Goal: Task Accomplishment & Management: Manage account settings

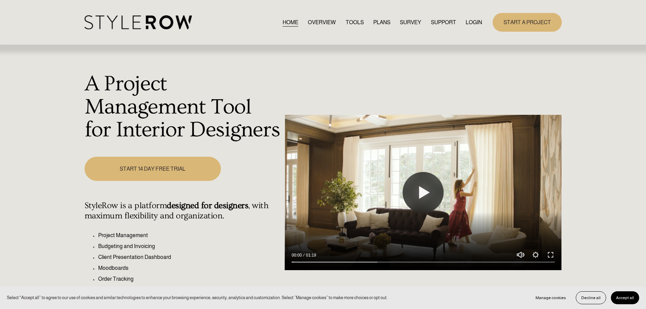
click at [472, 21] on link "LOGIN" at bounding box center [474, 22] width 16 height 9
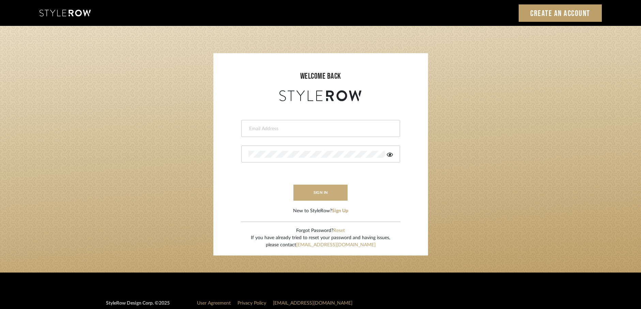
type input "[EMAIL_ADDRESS][DOMAIN_NAME]"
click at [316, 187] on button "sign in" at bounding box center [320, 193] width 55 height 16
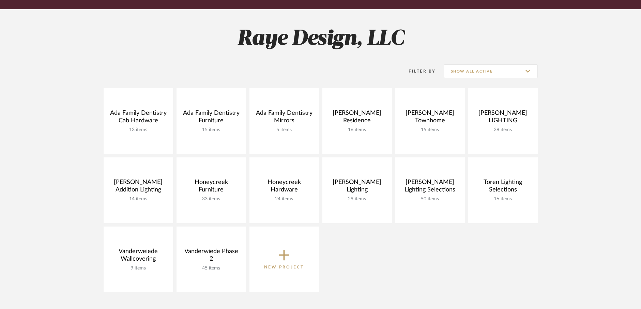
scroll to position [82, 0]
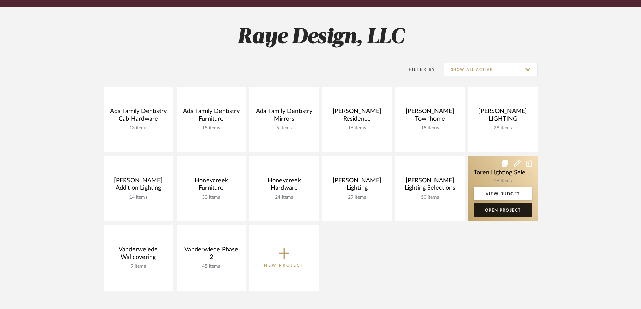
click at [502, 211] on link "Open Project" at bounding box center [503, 210] width 59 height 14
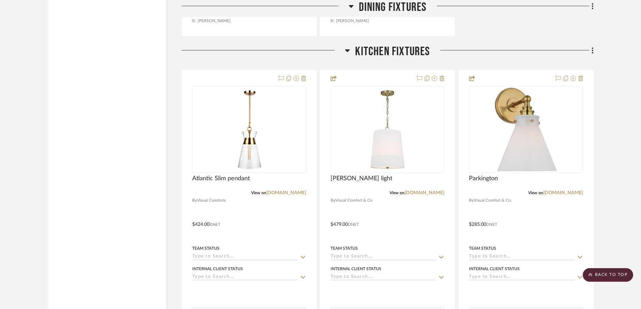
scroll to position [1118, 0]
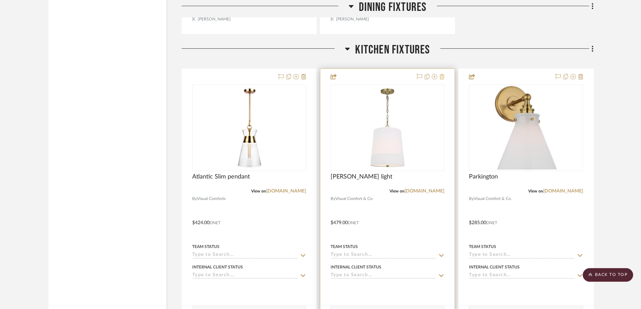
click at [441, 79] on icon at bounding box center [442, 76] width 5 height 5
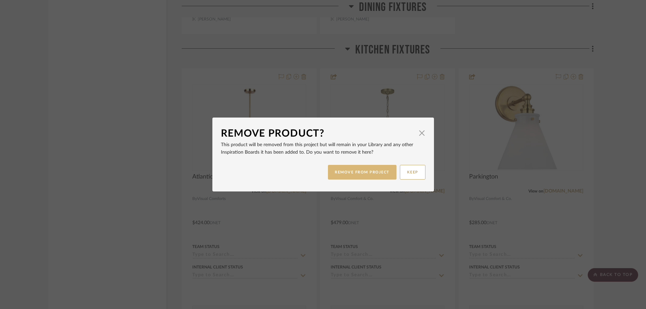
click at [351, 174] on button "REMOVE FROM PROJECT" at bounding box center [362, 172] width 69 height 15
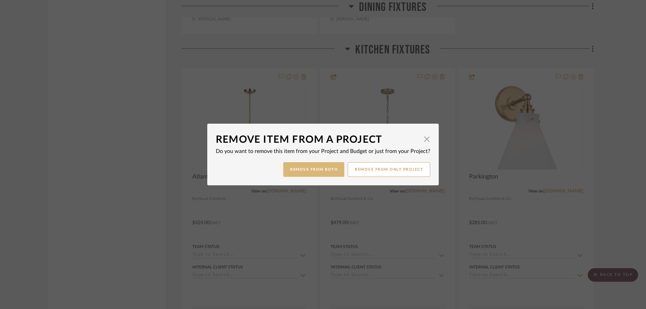
click at [298, 172] on button "Remove from Both" at bounding box center [313, 169] width 61 height 15
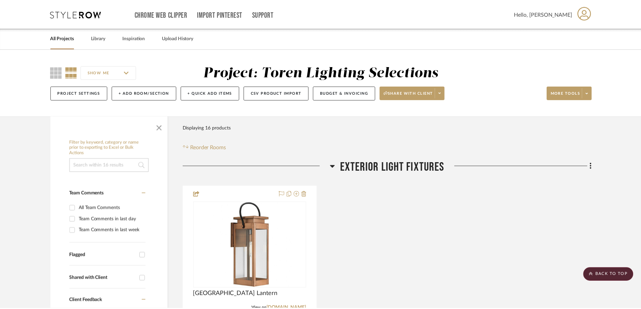
scroll to position [1118, 0]
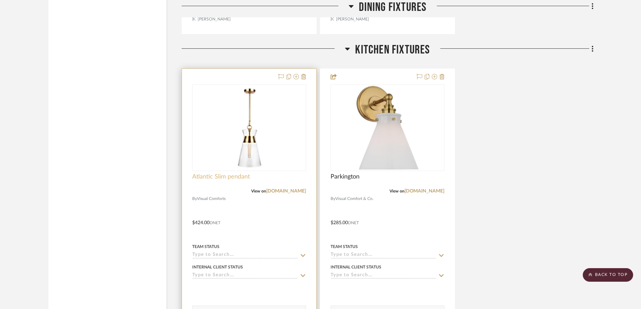
click at [218, 179] on span "Atlantic Slim pendant" at bounding box center [221, 176] width 58 height 7
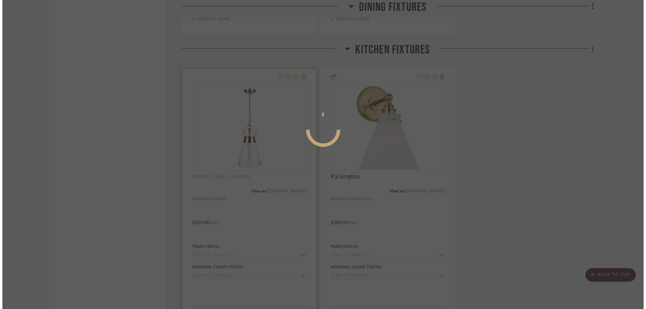
scroll to position [0, 0]
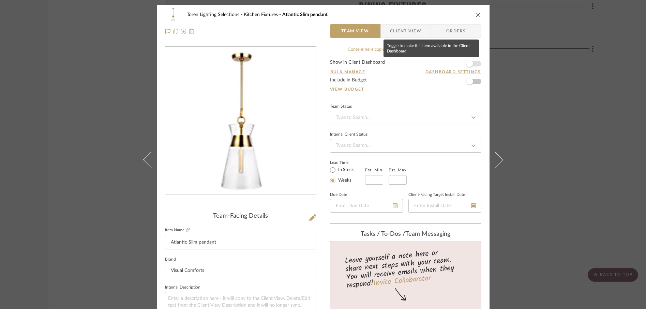
click at [470, 63] on span "button" at bounding box center [469, 63] width 7 height 7
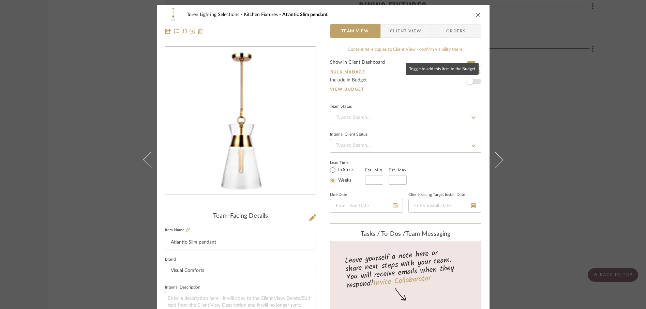
click at [469, 84] on span "button" at bounding box center [469, 81] width 7 height 7
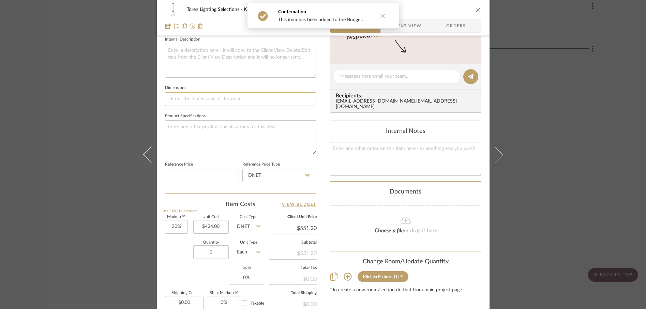
scroll to position [249, 0]
click at [178, 228] on input "30" at bounding box center [176, 227] width 23 height 14
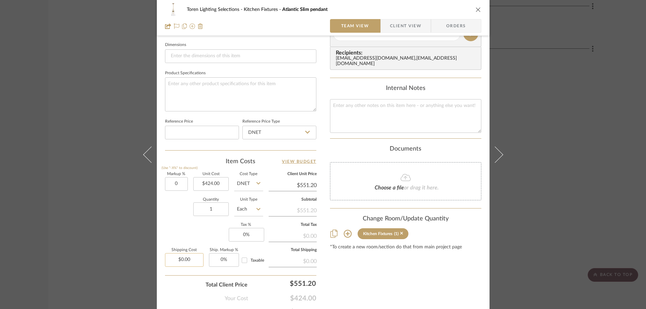
type input "0%"
type input "0.00"
click at [193, 262] on input "0.00" at bounding box center [184, 260] width 39 height 14
type input "$424.00"
type input "$120.00"
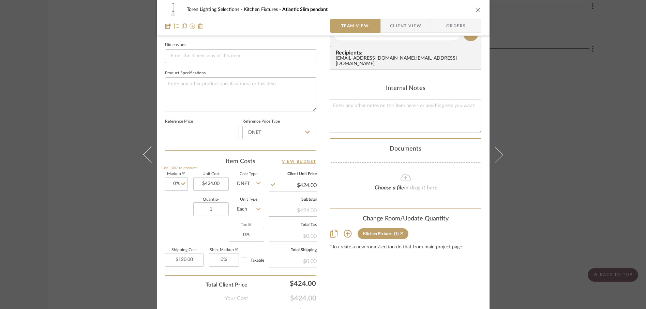
click at [176, 297] on div "Your Cost $424.00" at bounding box center [240, 296] width 151 height 14
click at [251, 237] on input "0" at bounding box center [246, 235] width 35 height 14
click at [229, 232] on input "6" at bounding box center [246, 235] width 35 height 14
type input "6%"
click at [206, 233] on div "Markup % (Use "-X%" to discount) 0% Unit Cost $424.00 Cost Type DNET Client Uni…" at bounding box center [240, 222] width 151 height 100
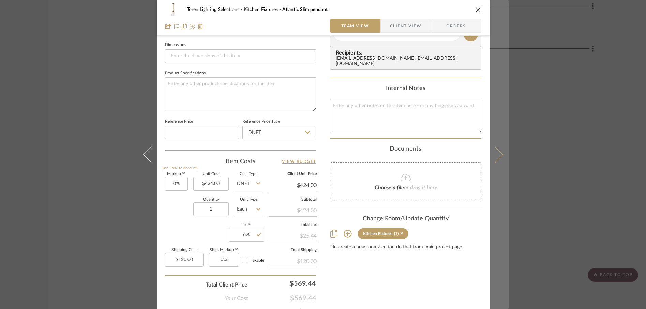
click at [495, 159] on icon at bounding box center [494, 154] width 16 height 16
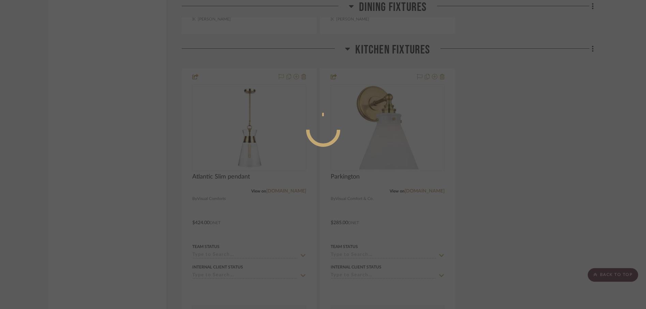
scroll to position [0, 0]
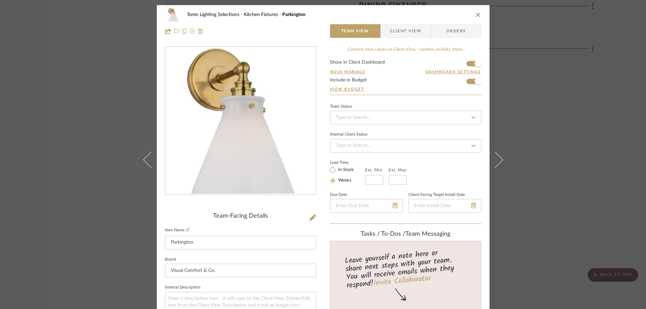
click at [542, 141] on div "Toren Lighting Selections Kitchen Fixtures Parkington Team View Client View Ord…" at bounding box center [323, 154] width 646 height 309
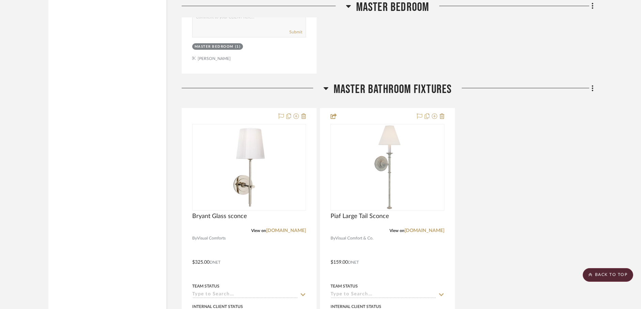
scroll to position [2414, 0]
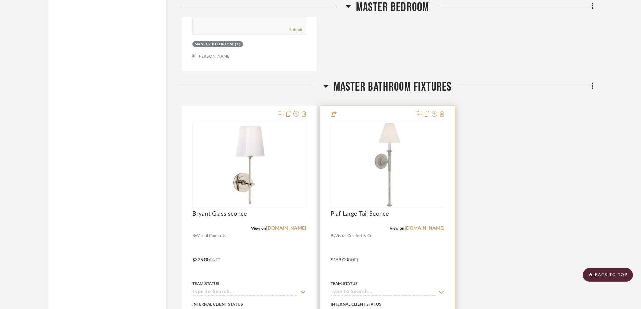
click at [443, 114] on icon at bounding box center [442, 113] width 5 height 5
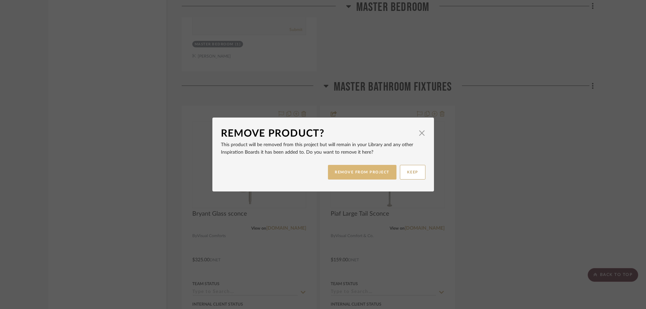
click at [361, 167] on button "REMOVE FROM PROJECT" at bounding box center [362, 172] width 69 height 15
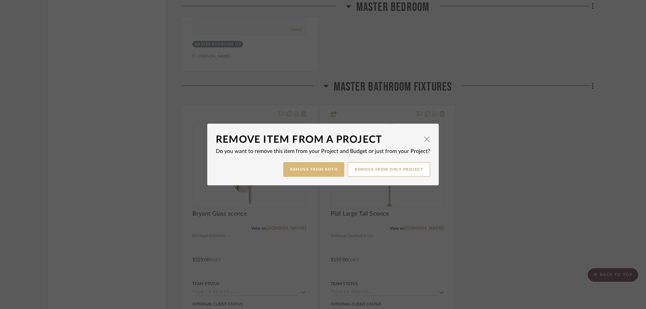
click at [336, 173] on button "Remove from Both" at bounding box center [313, 169] width 61 height 15
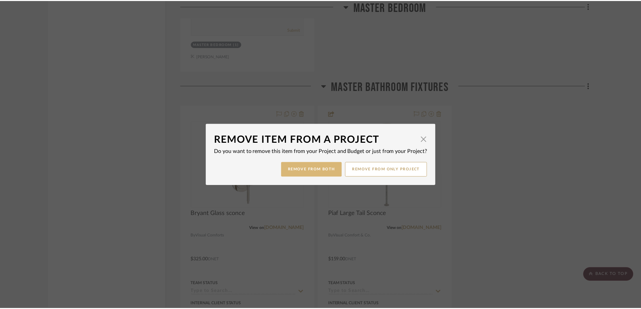
scroll to position [2414, 0]
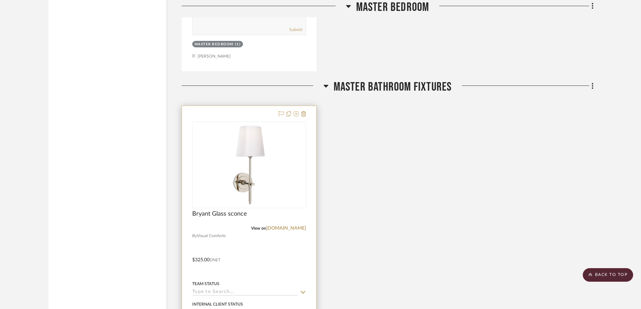
click at [226, 218] on div "Bryant Glass sconce" at bounding box center [249, 217] width 114 height 15
click at [226, 214] on span "Bryant Glass sconce" at bounding box center [219, 213] width 55 height 7
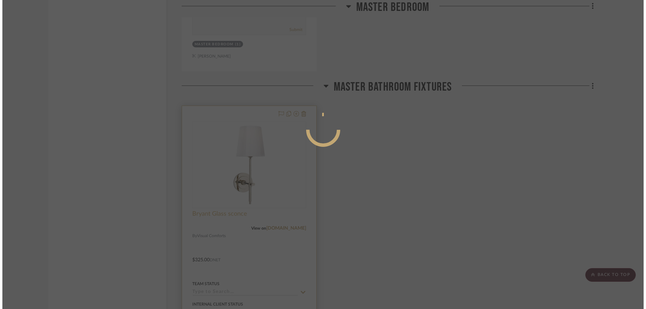
scroll to position [0, 0]
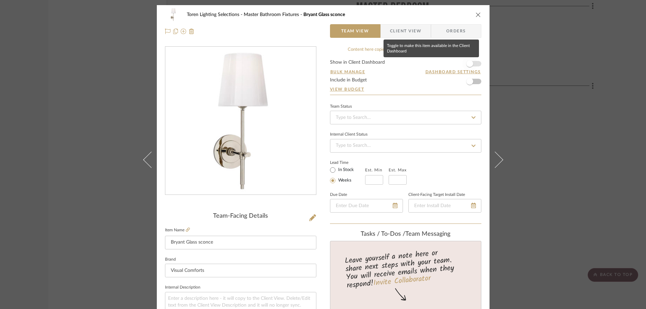
click at [471, 63] on span "button" at bounding box center [469, 63] width 15 height 15
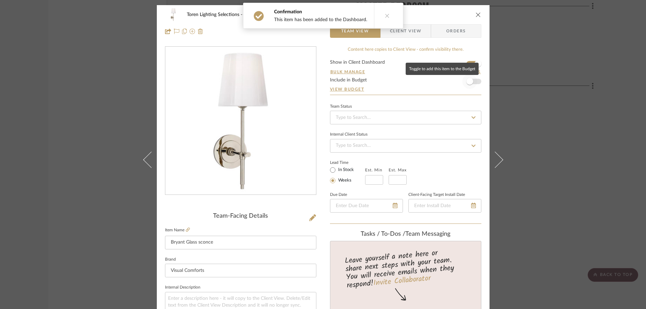
click at [468, 81] on span "button" at bounding box center [469, 81] width 7 height 7
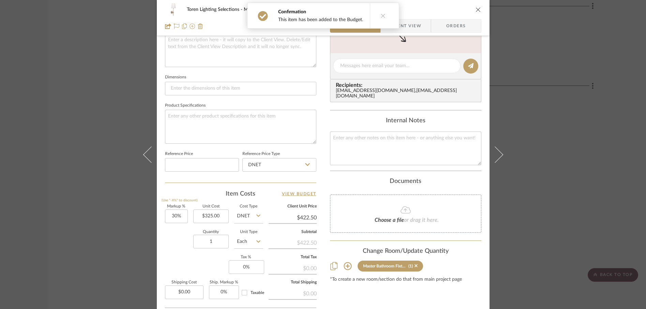
scroll to position [271, 0]
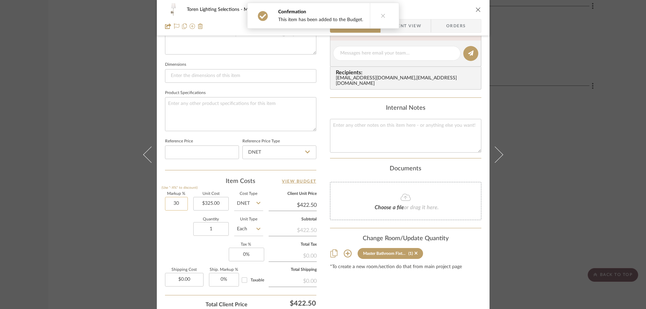
click at [183, 204] on input "30" at bounding box center [176, 204] width 23 height 14
type input "0%"
click at [177, 254] on div "Markup % (Use "-X%" to discount) 0% Unit Cost $325.00 Cost Type DNET Client Uni…" at bounding box center [240, 242] width 151 height 100
type input "$325.00"
click at [247, 257] on input "0" at bounding box center [246, 255] width 35 height 14
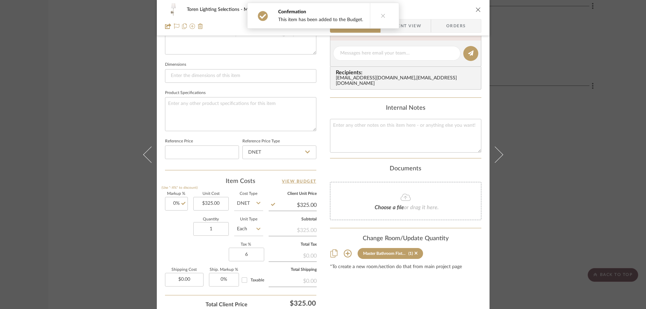
type input "6%"
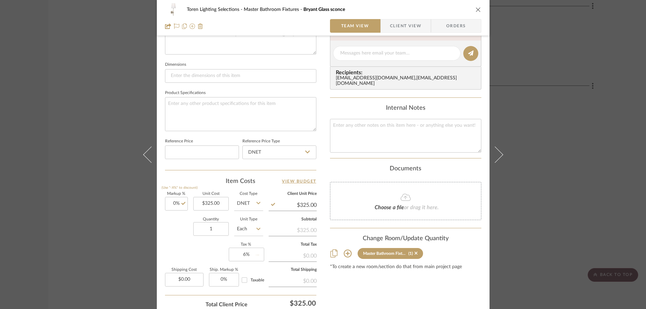
click at [218, 258] on div "Markup % (Use "-X%" to discount) 0% Unit Cost $325.00 Cost Type DNET Client Uni…" at bounding box center [240, 242] width 151 height 100
click at [195, 279] on input "0.00" at bounding box center [184, 280] width 39 height 14
type input "$65.00"
click at [181, 251] on div "Markup % (Use "-X%" to discount) 0% Unit Cost $325.00 Cost Type DNET Client Uni…" at bounding box center [240, 242] width 151 height 100
click at [217, 227] on input "1" at bounding box center [210, 229] width 35 height 14
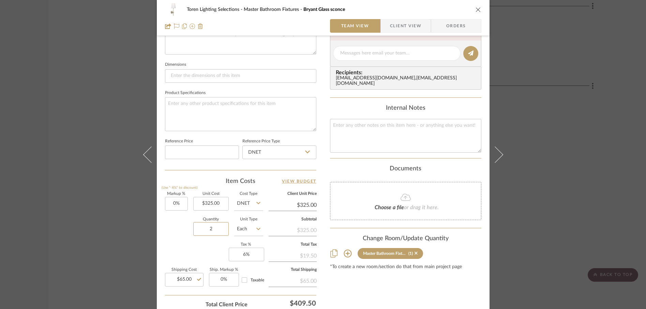
type input "2"
click at [199, 254] on div "Markup % (Use "-X%" to discount) 0% Unit Cost $325.00 Cost Type DNET Client Uni…" at bounding box center [240, 242] width 151 height 100
click at [210, 231] on input "2" at bounding box center [210, 229] width 35 height 14
type input "3"
click at [209, 257] on div "Markup % (Use "-X%" to discount) 0% Unit Cost $325.00 Cost Type DNET Client Uni…" at bounding box center [240, 242] width 151 height 100
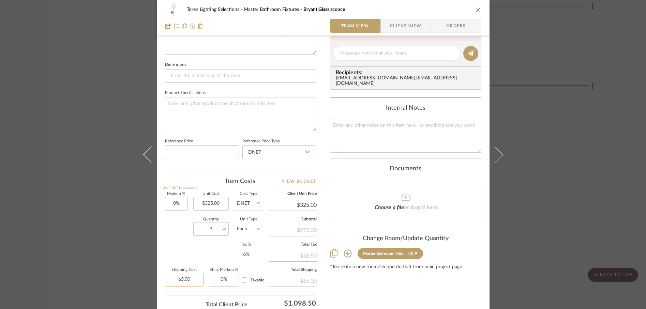
click at [196, 279] on input "65.00" at bounding box center [184, 280] width 39 height 14
type input "$150.00"
click at [165, 257] on div "Markup % (Use "-X%" to discount) 0% Unit Cost $325.00 Cost Type DNET Client Uni…" at bounding box center [240, 242] width 151 height 100
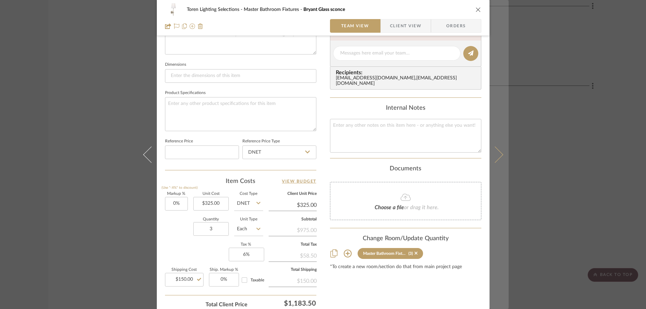
click at [499, 154] on icon at bounding box center [494, 154] width 16 height 16
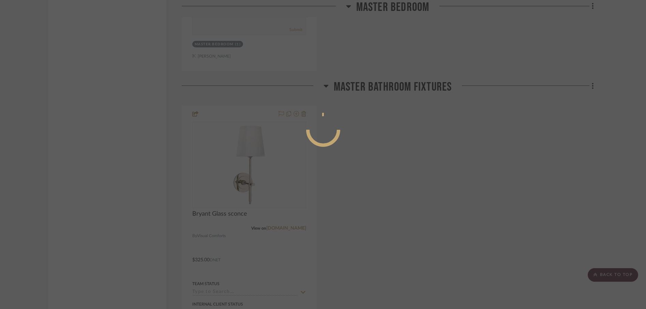
scroll to position [0, 0]
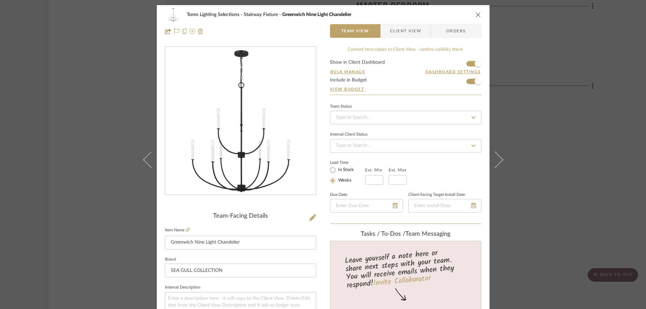
click at [526, 156] on div "Toren Lighting Selections Stairway Fixture Greenwich Nine Light Chandelier Team…" at bounding box center [323, 154] width 646 height 309
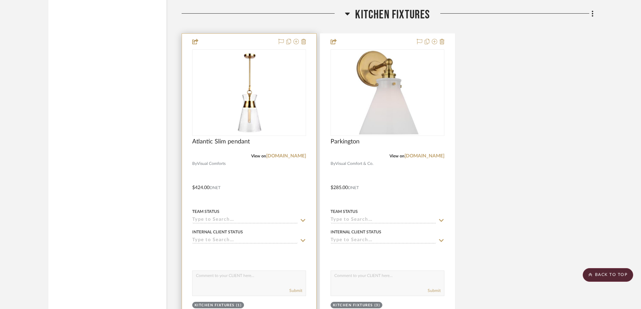
scroll to position [1163, 0]
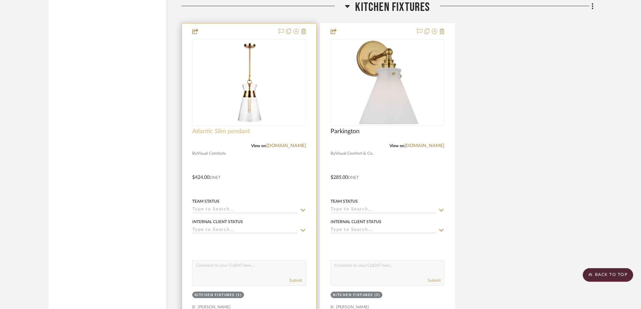
click at [232, 134] on span "Atlantic Slim pendant" at bounding box center [221, 131] width 58 height 7
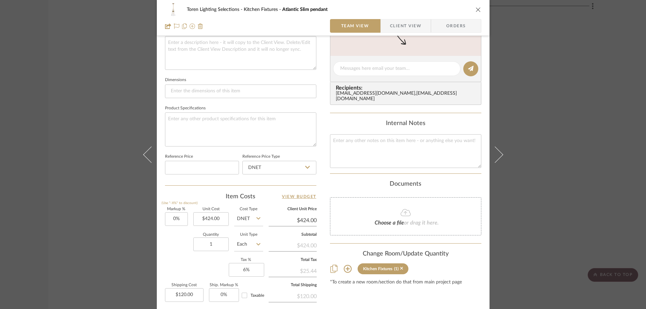
scroll to position [263, 0]
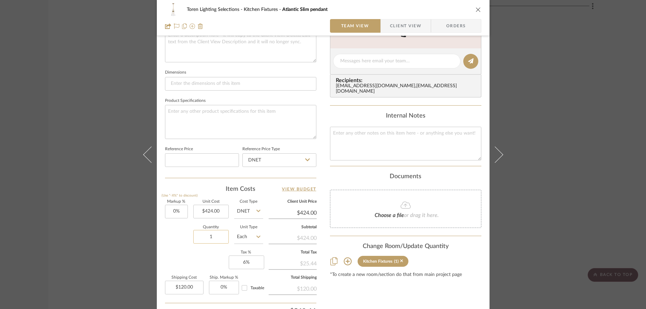
click at [211, 235] on input "1" at bounding box center [210, 237] width 35 height 14
type input "2"
click at [187, 249] on div "Quantity 2 Unit Type Each" at bounding box center [214, 238] width 98 height 24
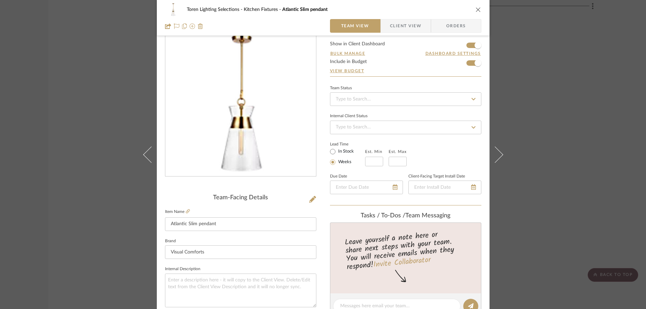
scroll to position [0, 0]
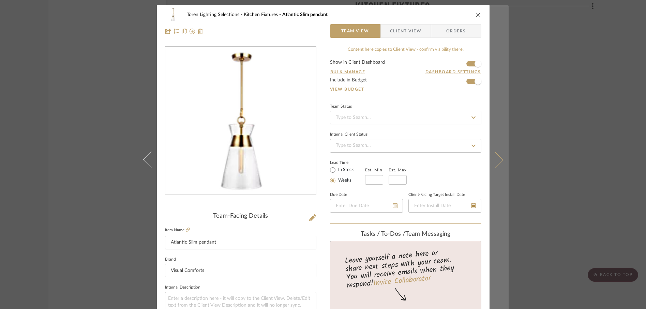
click at [497, 163] on icon at bounding box center [494, 159] width 16 height 16
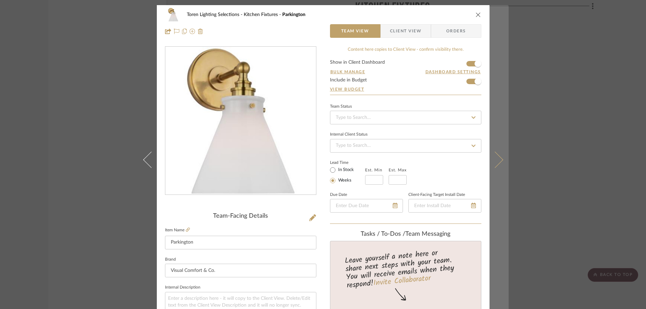
click at [497, 163] on button at bounding box center [498, 159] width 19 height 309
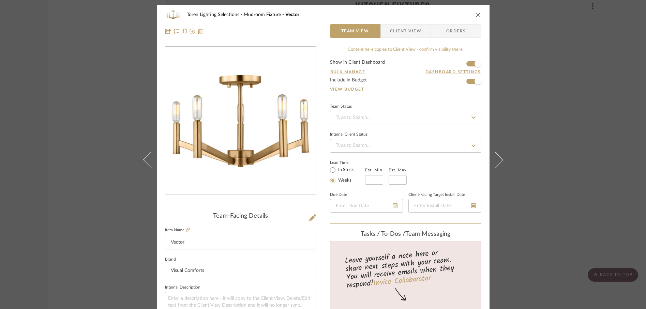
click at [475, 15] on button "close" at bounding box center [478, 15] width 6 height 6
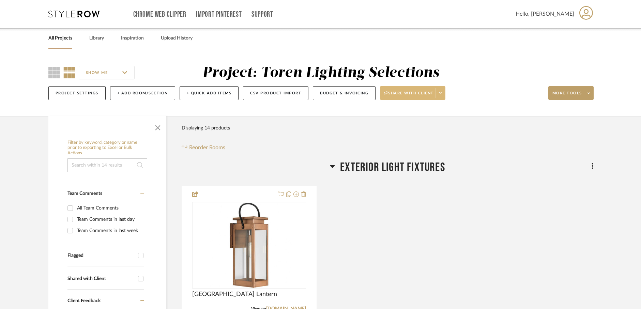
click at [443, 95] on span at bounding box center [441, 93] width 10 height 10
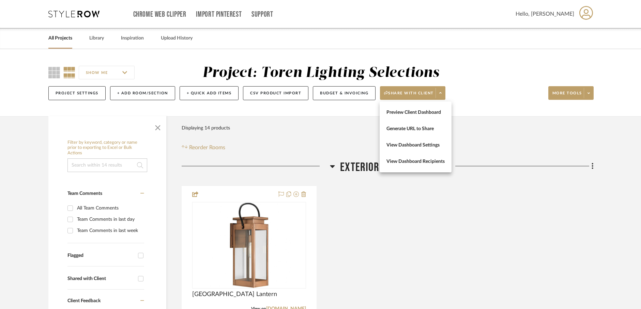
click at [358, 94] on div at bounding box center [320, 154] width 641 height 309
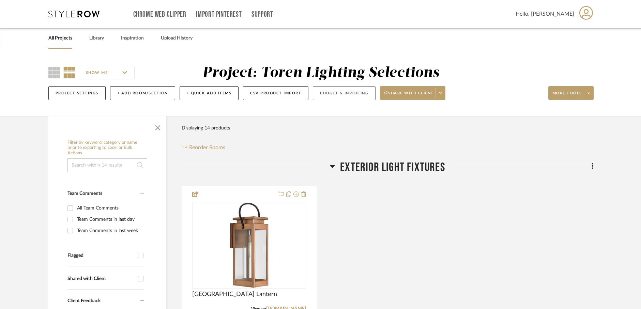
click at [353, 95] on button "Budget & Invoicing" at bounding box center [344, 93] width 63 height 14
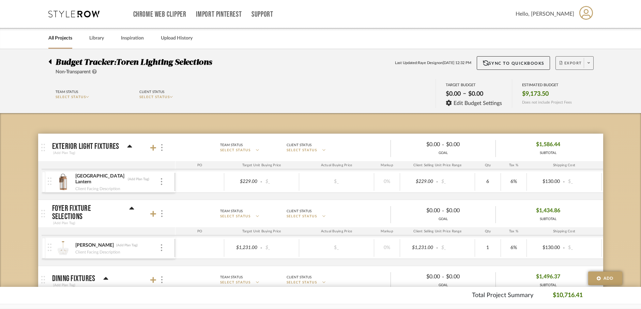
click at [593, 70] on button "Export" at bounding box center [575, 63] width 38 height 14
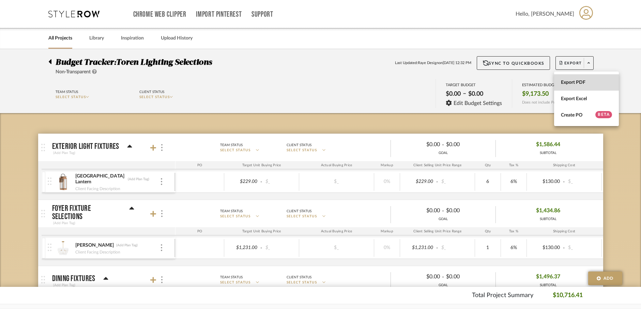
click at [579, 81] on span "Export PDF" at bounding box center [586, 83] width 51 height 6
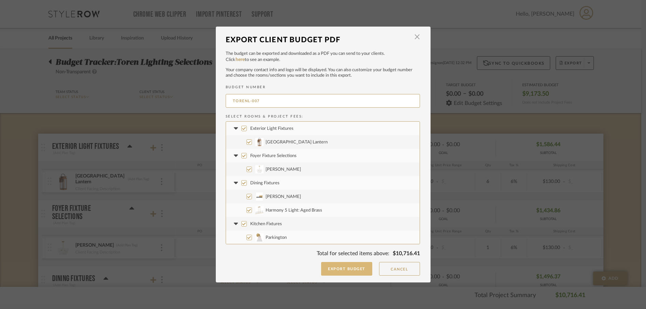
click at [341, 270] on button "Export Budget" at bounding box center [346, 269] width 51 height 14
